Goal: Transaction & Acquisition: Purchase product/service

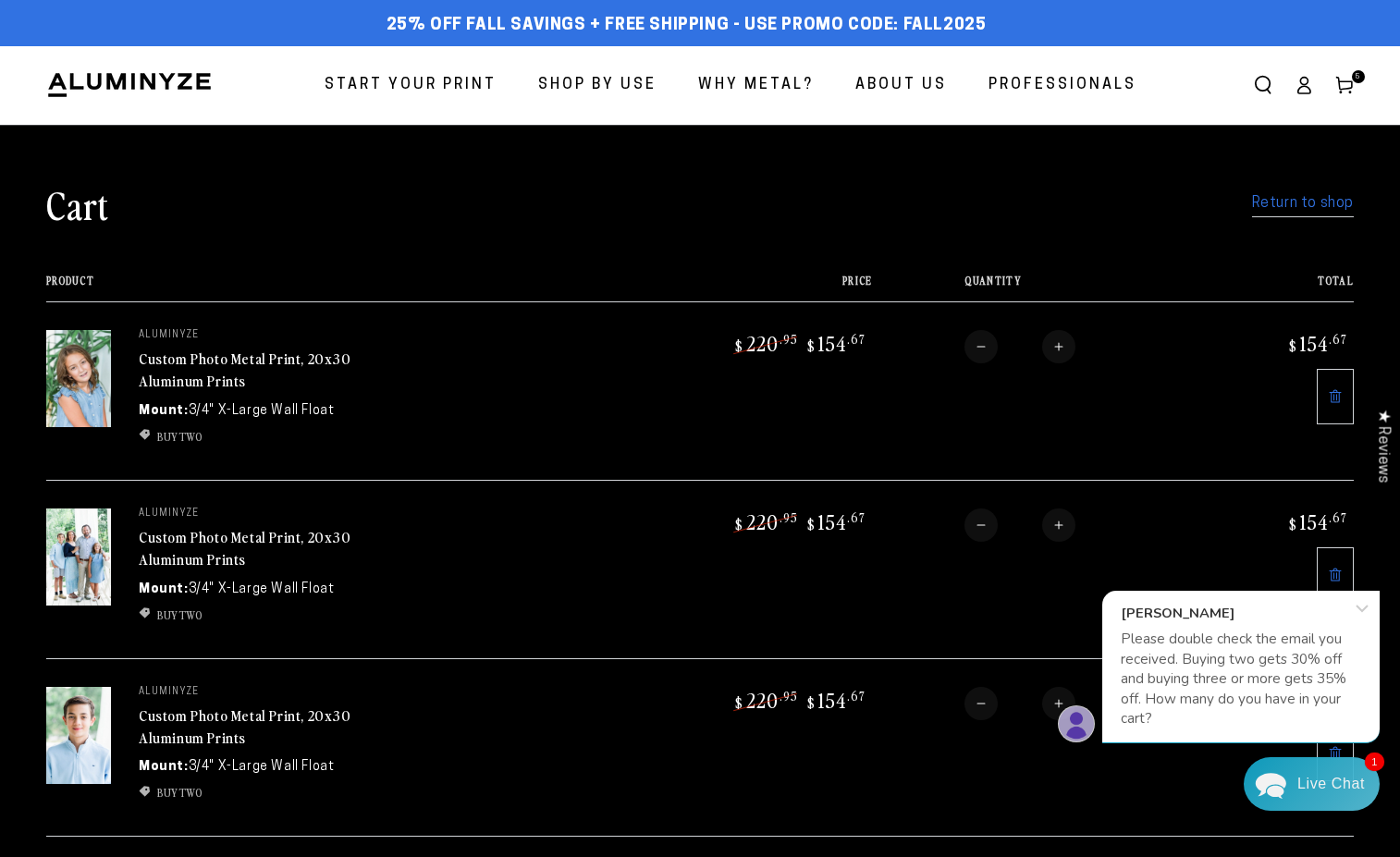
click at [1246, 692] on p "Please double check the email you received. Buying two gets 30% off and buying …" at bounding box center [1240, 678] width 241 height 100
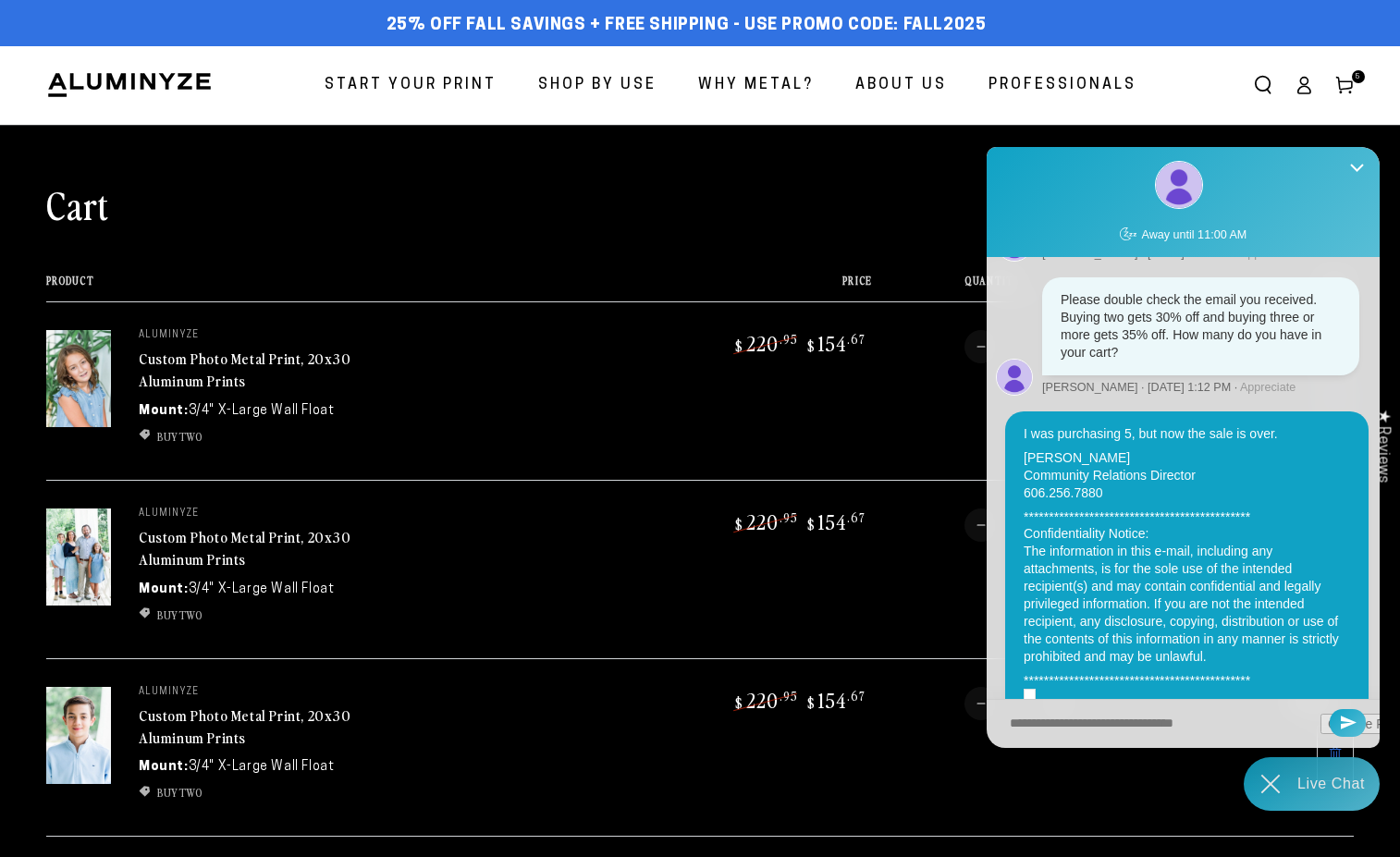
scroll to position [351, 0]
